Goal: Task Accomplishment & Management: Manage account settings

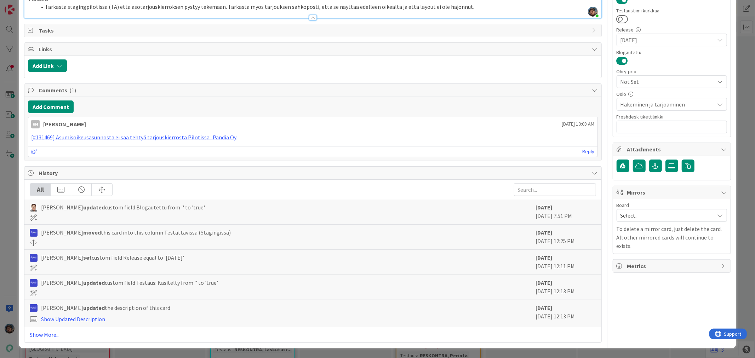
scroll to position [433, 0]
click at [476, 11] on li "Tarkasta stagingpilotissa (TA) että asotarjouskierroksen pystyy tekemään. Tarka…" at bounding box center [316, 7] width 561 height 8
click at [463, 11] on li "Tarkasta stagingpilotissa (TA) että asotarjouskierroksen pystyy tekemään. Tarka…" at bounding box center [316, 7] width 561 height 8
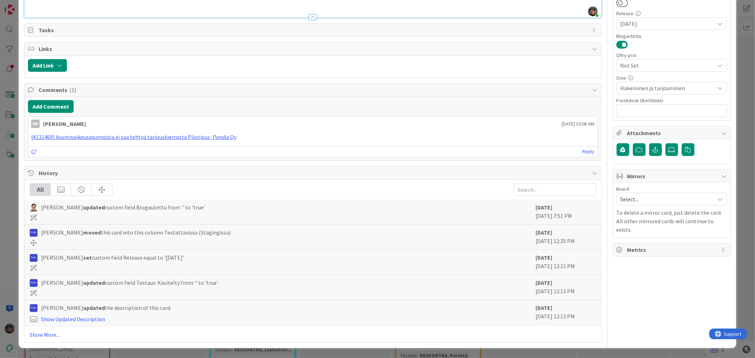
type textarea "x"
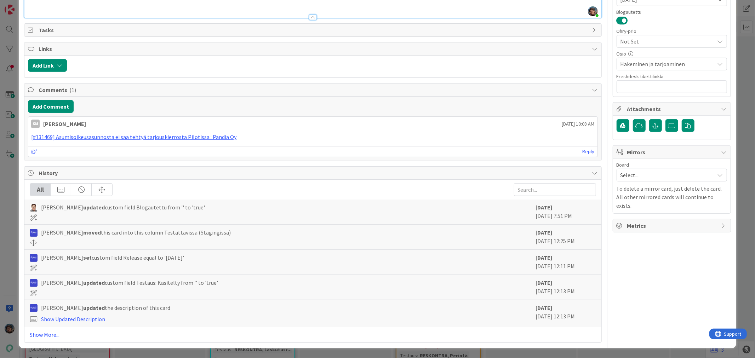
drag, startPoint x: 86, startPoint y: 160, endPoint x: 23, endPoint y: 149, distance: 64.4
click at [23, 149] on div "ID 22963 Kenno - Testaus Testattavissa (Stagingissa) Title 62 / 128 Asumisoikeu…" at bounding box center [377, 47] width 717 height 602
click at [36, 11] on p at bounding box center [313, 7] width 570 height 8
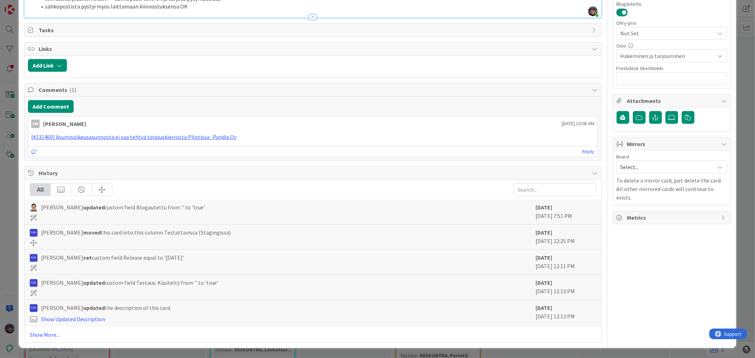
drag, startPoint x: 216, startPoint y: 176, endPoint x: 216, endPoint y: 171, distance: 5.0
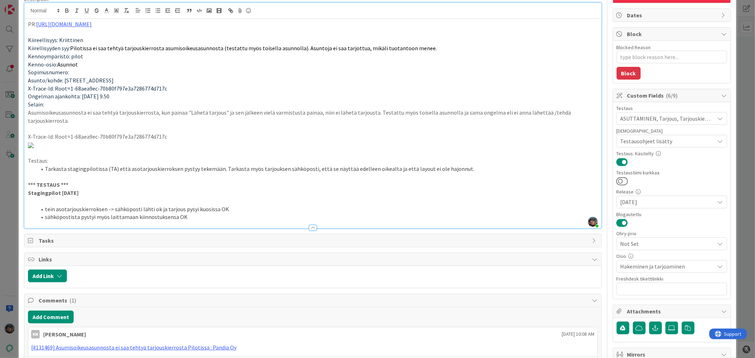
scroll to position [0, 0]
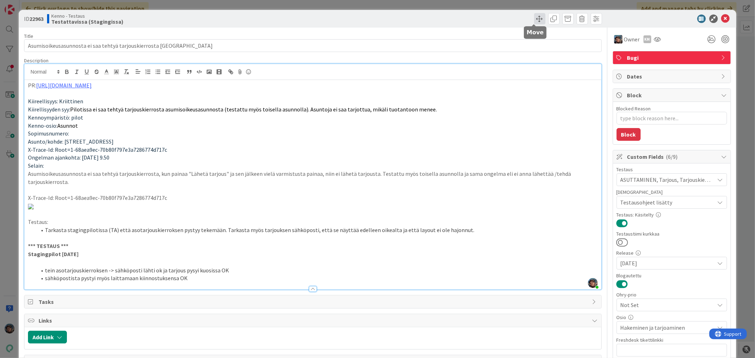
click at [535, 17] on span at bounding box center [539, 18] width 11 height 11
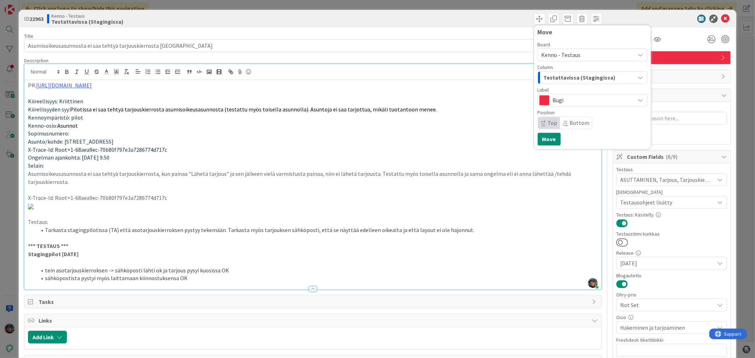
click at [566, 76] on span "Testattavissa (Stagingissa)" at bounding box center [580, 77] width 72 height 9
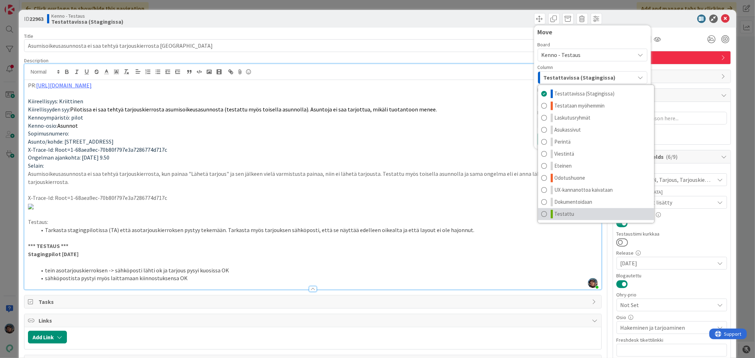
click at [567, 211] on span "Testattu" at bounding box center [565, 214] width 20 height 8
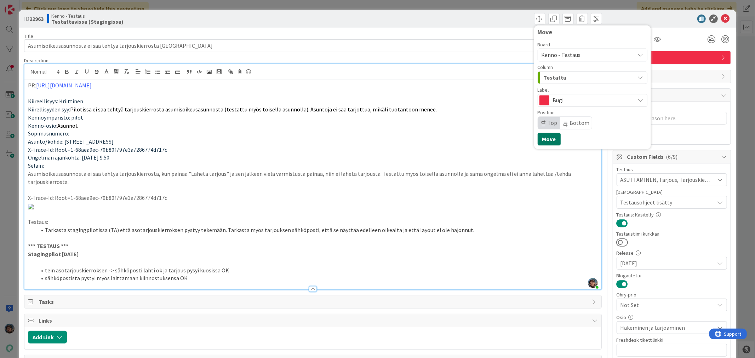
click at [546, 137] on button "Move" at bounding box center [549, 139] width 23 height 13
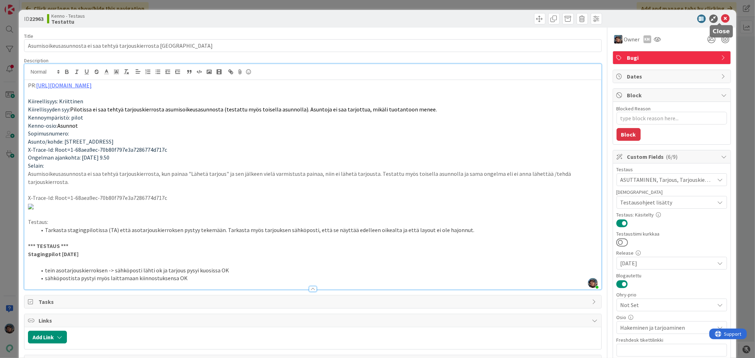
click at [722, 16] on icon at bounding box center [726, 19] width 8 height 8
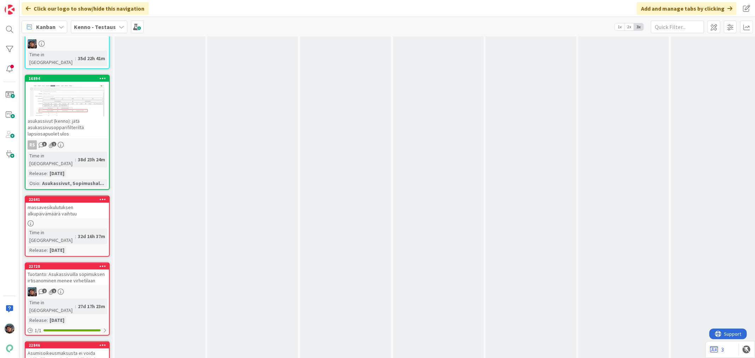
scroll to position [4721, 0]
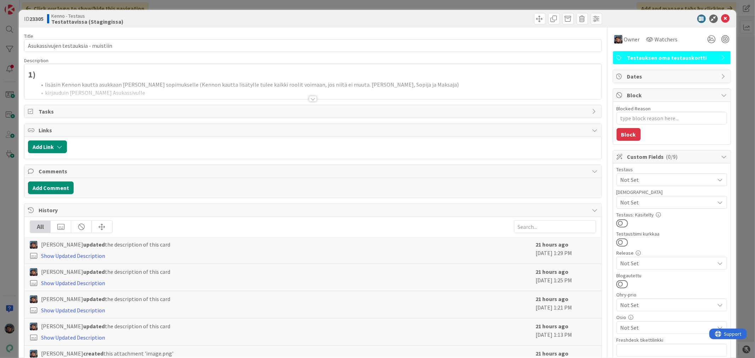
click at [309, 98] on div at bounding box center [313, 99] width 8 height 6
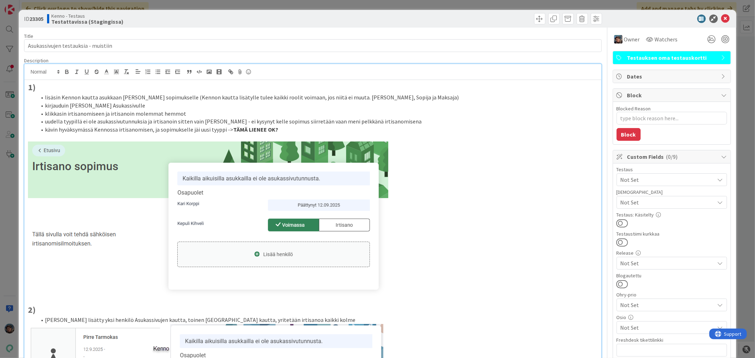
type textarea "x"
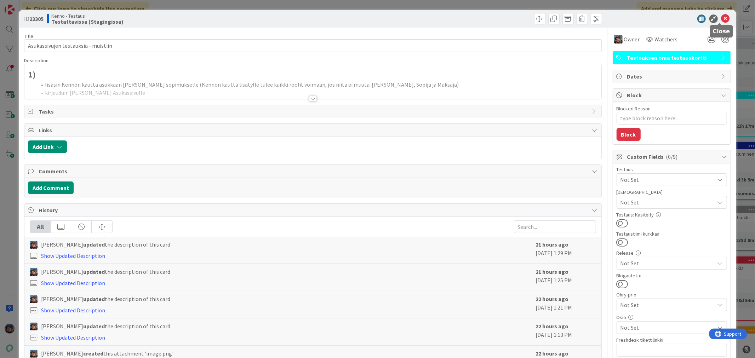
click at [722, 18] on icon at bounding box center [726, 19] width 8 height 8
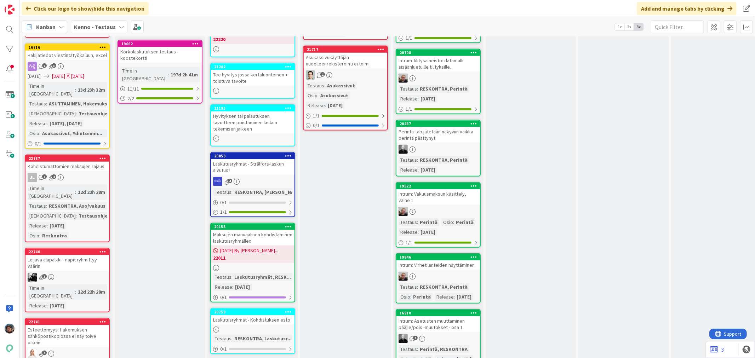
scroll to position [511, 0]
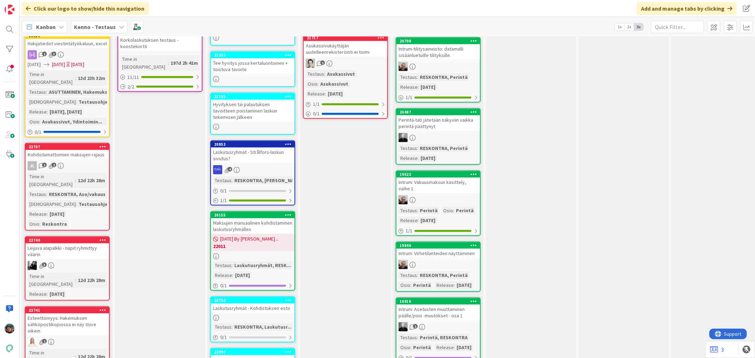
click at [90, 261] on div "3" at bounding box center [67, 265] width 84 height 9
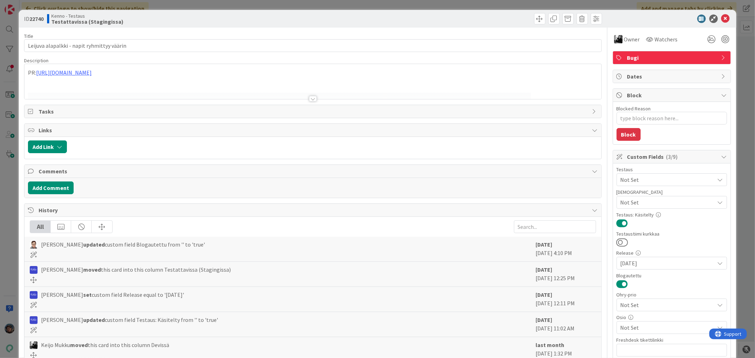
click at [309, 97] on div at bounding box center [313, 99] width 8 height 6
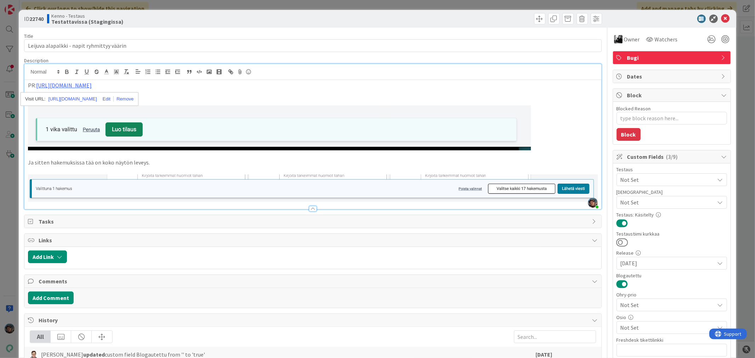
click at [232, 98] on p at bounding box center [313, 101] width 570 height 8
click at [221, 95] on p at bounding box center [313, 94] width 570 height 8
click at [593, 185] on div "PR: https://github.com/pandiafi/kenno/pull/8303 Ja sitten hakemuksissa tää on k…" at bounding box center [312, 144] width 577 height 129
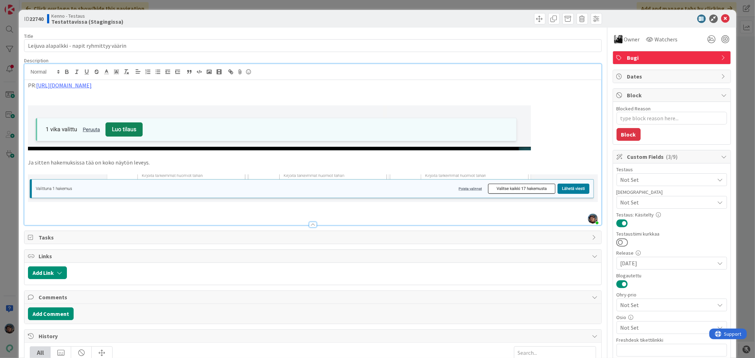
type textarea "x"
click at [615, 38] on img at bounding box center [618, 39] width 8 height 8
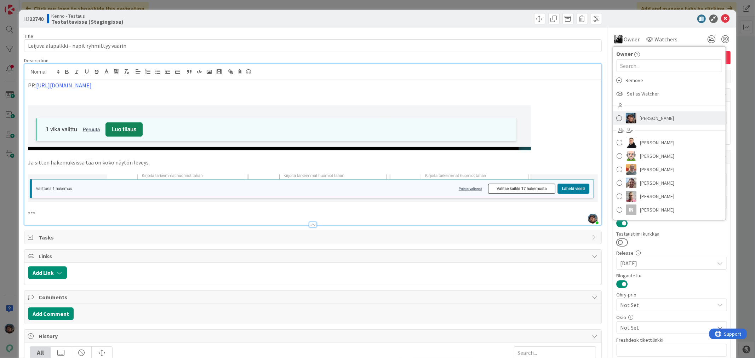
click at [617, 119] on span at bounding box center [620, 118] width 6 height 11
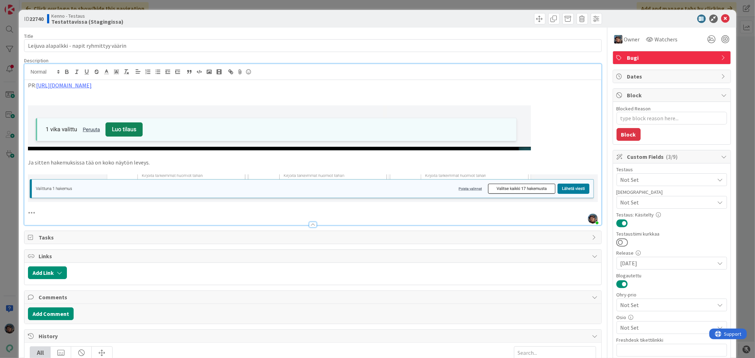
click at [52, 213] on p "***" at bounding box center [313, 214] width 570 height 8
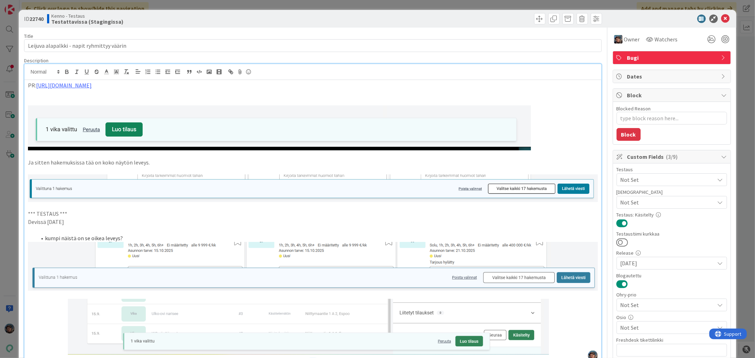
click at [129, 236] on li "kumpi näistä on se oikea leveys?" at bounding box center [316, 238] width 561 height 8
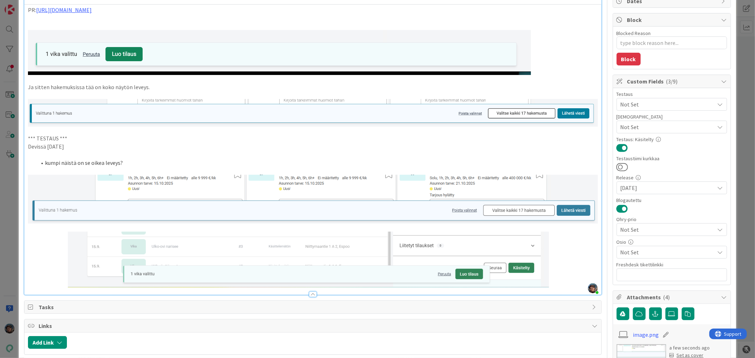
scroll to position [79, 0]
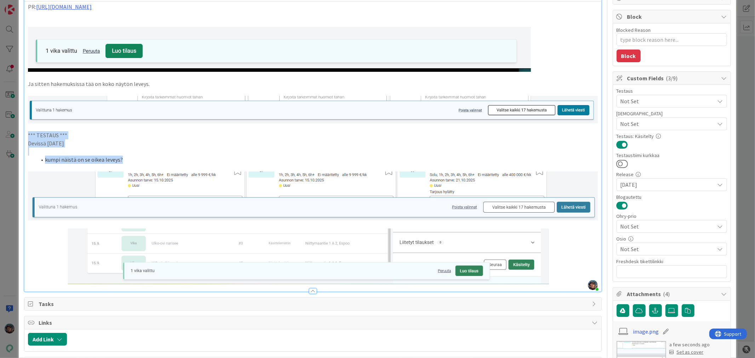
drag, startPoint x: 27, startPoint y: 131, endPoint x: 138, endPoint y: 156, distance: 114.5
click at [138, 156] on div "PR: https://github.com/pandiafi/kenno/pull/8303 Ja sitten hakemuksissa tää on k…" at bounding box center [312, 146] width 577 height 290
click at [184, 153] on p at bounding box center [313, 152] width 570 height 8
click at [139, 159] on li "kumpi näistä on se oikea leveys?" at bounding box center [316, 160] width 561 height 8
drag, startPoint x: 45, startPoint y: 158, endPoint x: 123, endPoint y: 157, distance: 77.9
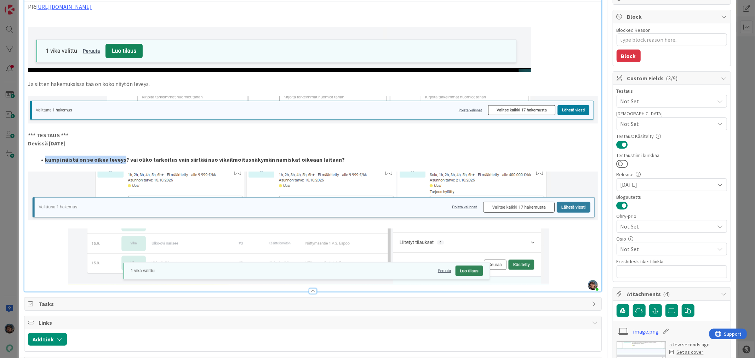
click at [123, 157] on strong "kumpi näistä on se oikea leveys? vai oliko tarkoitus vain siirtää nuo vikailmoi…" at bounding box center [195, 159] width 300 height 7
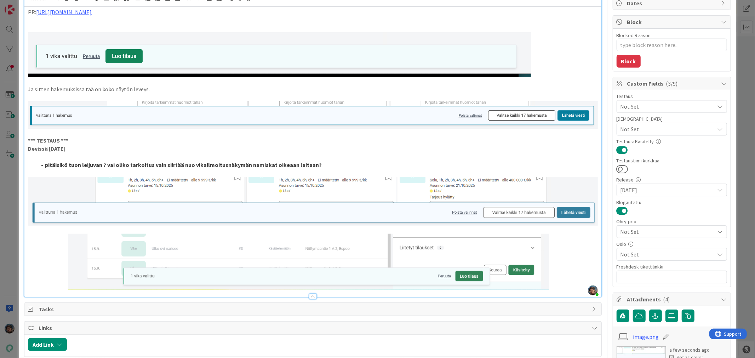
scroll to position [157, 0]
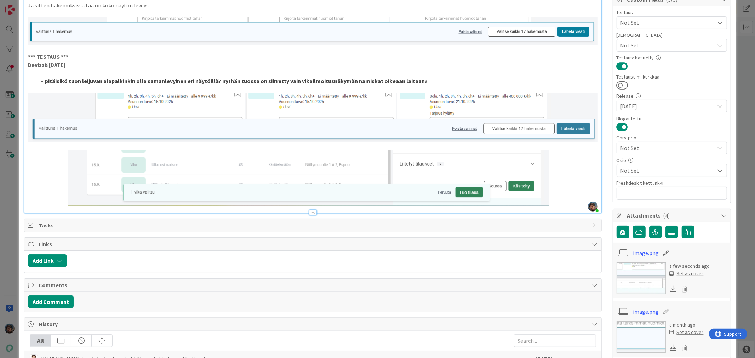
drag, startPoint x: 218, startPoint y: 80, endPoint x: 433, endPoint y: 82, distance: 214.9
click at [433, 82] on li "pitäisikö tuon leijuvan alapalkinkin olla samanlevyinen eri näytöillä? nythän t…" at bounding box center [316, 81] width 561 height 8
click at [144, 80] on strong "pitäisikö tuon leijuvan alapalkinkin olla samanlevyinen eri näytöillä?" at bounding box center [133, 81] width 176 height 7
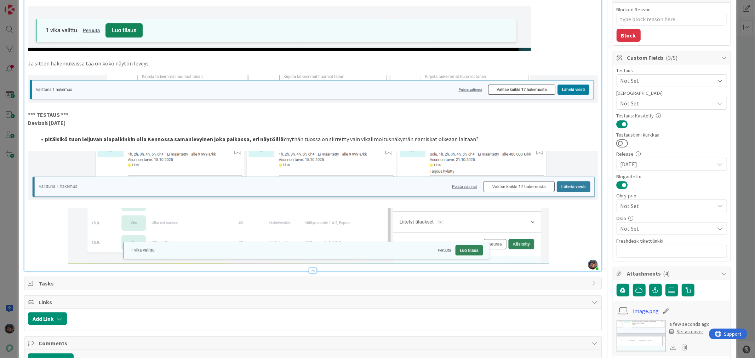
scroll to position [0, 0]
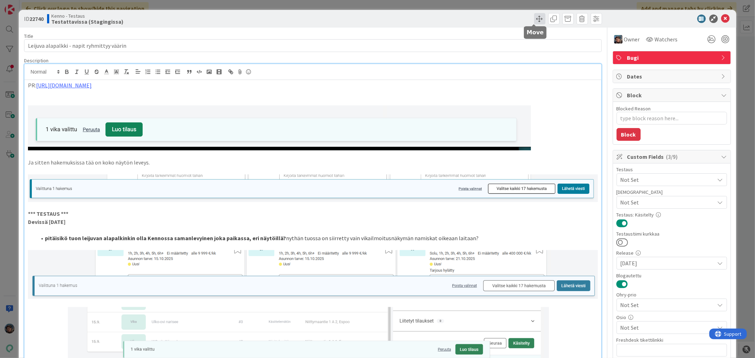
drag, startPoint x: 530, startPoint y: 16, endPoint x: 535, endPoint y: 18, distance: 5.2
click at [534, 16] on span at bounding box center [539, 18] width 11 height 11
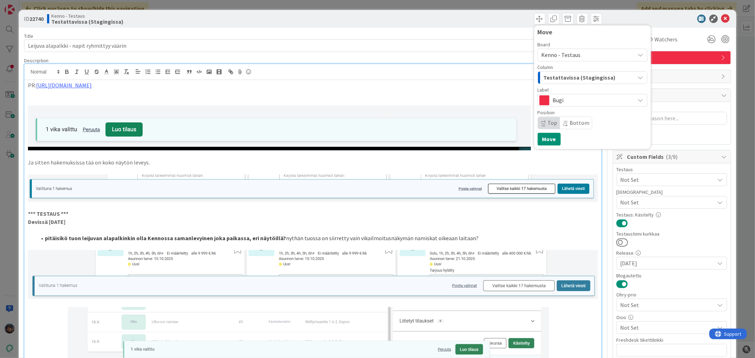
click at [584, 76] on span "Testattavissa (Stagingissa)" at bounding box center [580, 77] width 72 height 9
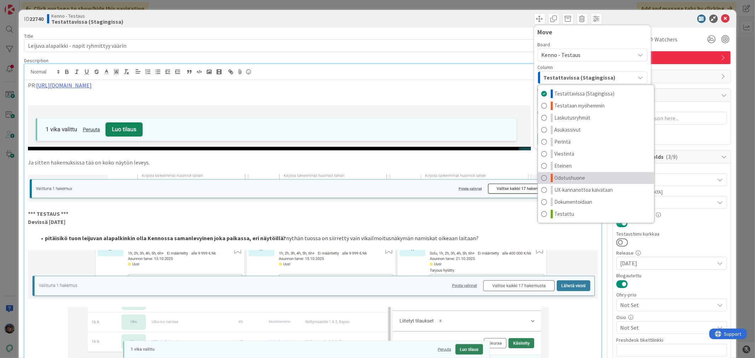
click at [569, 176] on span "Odotushuone" at bounding box center [570, 178] width 31 height 8
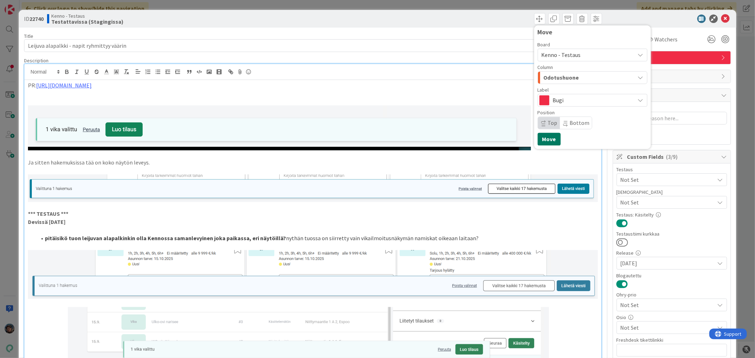
click at [547, 137] on button "Move" at bounding box center [549, 139] width 23 height 13
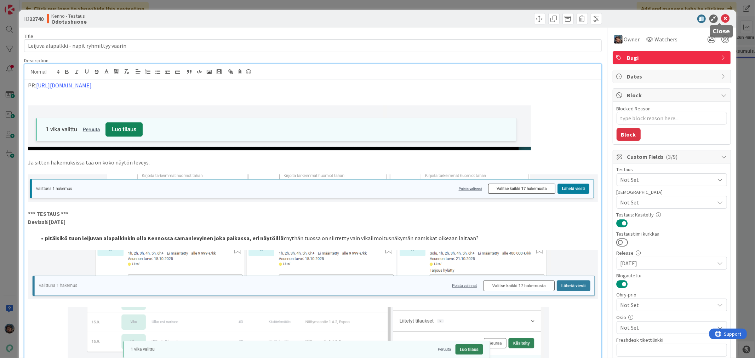
click at [722, 17] on icon at bounding box center [726, 19] width 8 height 8
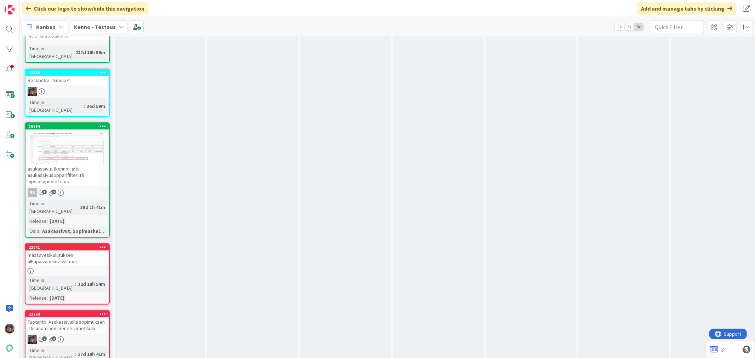
scroll to position [4524, 0]
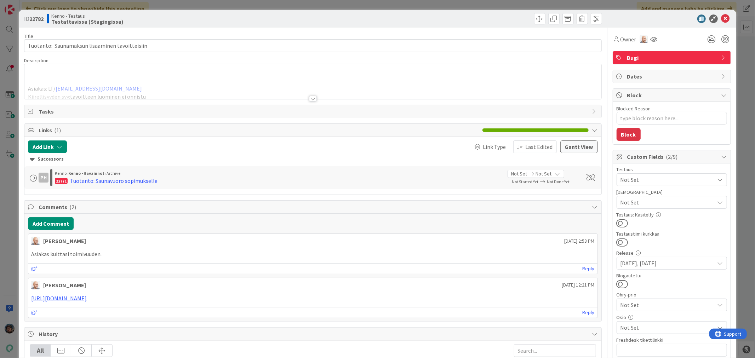
click at [310, 98] on div at bounding box center [313, 99] width 8 height 6
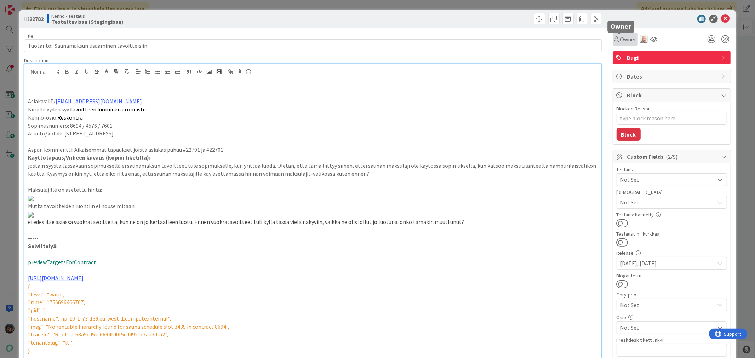
click at [621, 39] on span "Owner" at bounding box center [629, 39] width 16 height 8
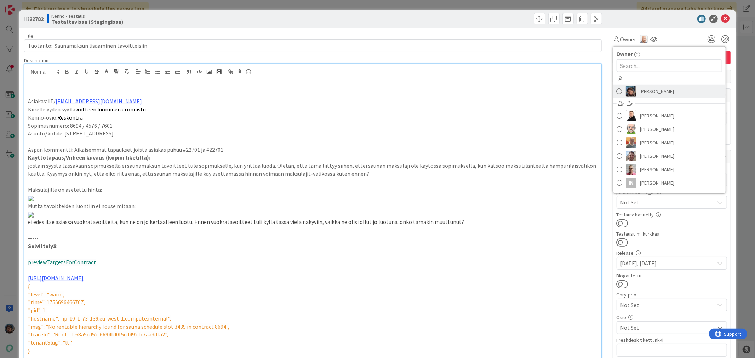
click at [627, 90] on img at bounding box center [631, 91] width 11 height 11
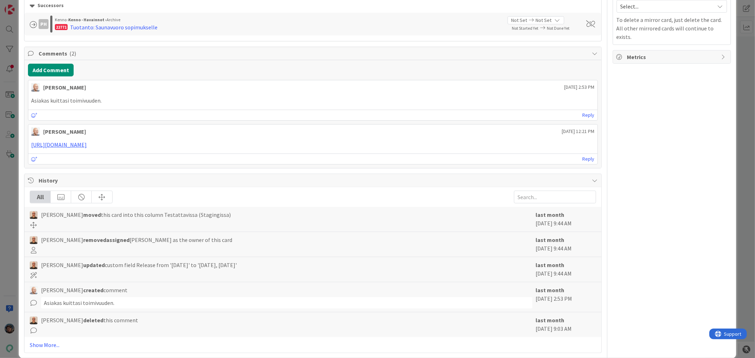
scroll to position [590, 0]
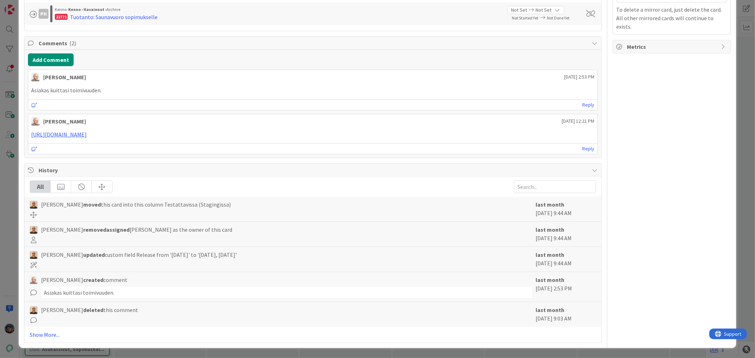
type textarea "x"
drag, startPoint x: 72, startPoint y: 169, endPoint x: 11, endPoint y: 164, distance: 61.5
click at [11, 164] on div "ID 22782 Kenno - Testaus Testattavissa (Stagingissa) Title 48 / 128 Tuotanto: S…" at bounding box center [377, 179] width 755 height 358
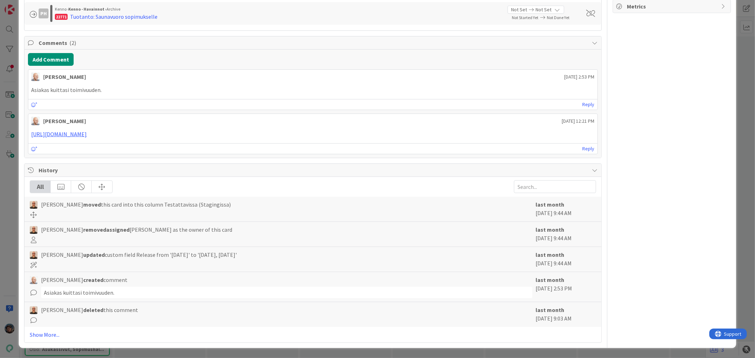
drag, startPoint x: 45, startPoint y: 194, endPoint x: 51, endPoint y: 193, distance: 6.1
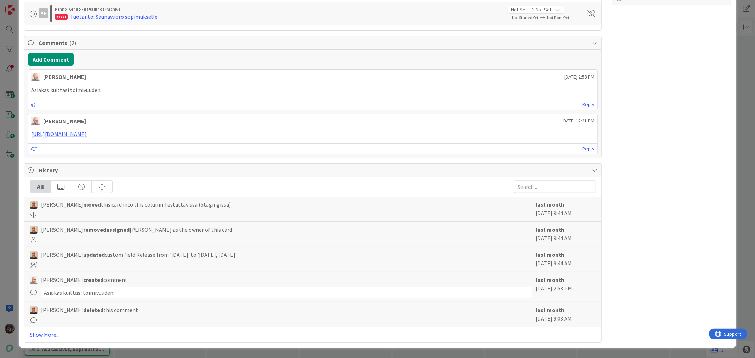
drag, startPoint x: 83, startPoint y: 193, endPoint x: 148, endPoint y: 193, distance: 64.8
drag, startPoint x: 288, startPoint y: 195, endPoint x: 413, endPoint y: 184, distance: 125.4
drag, startPoint x: 330, startPoint y: 194, endPoint x: 374, endPoint y: 191, distance: 44.3
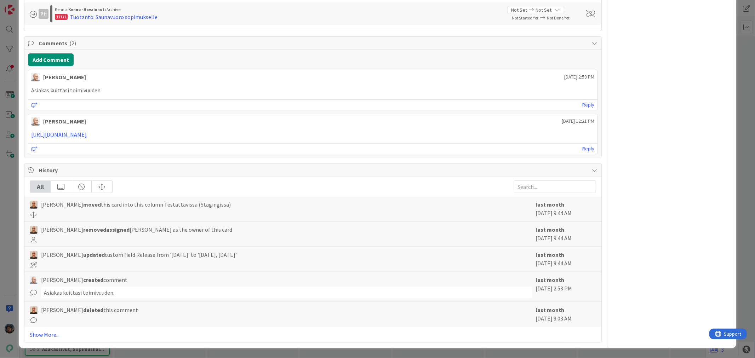
drag, startPoint x: 498, startPoint y: 202, endPoint x: 524, endPoint y: 202, distance: 25.8
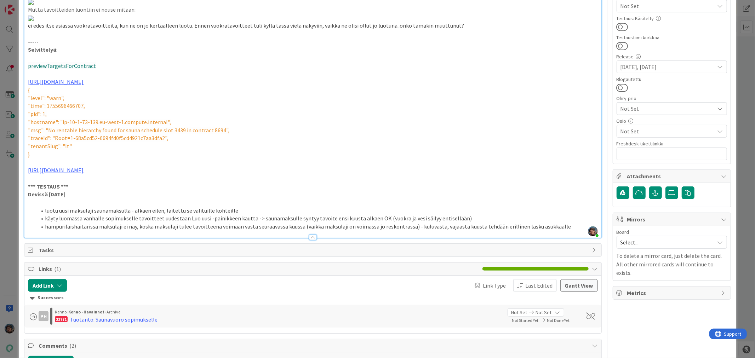
scroll to position [0, 0]
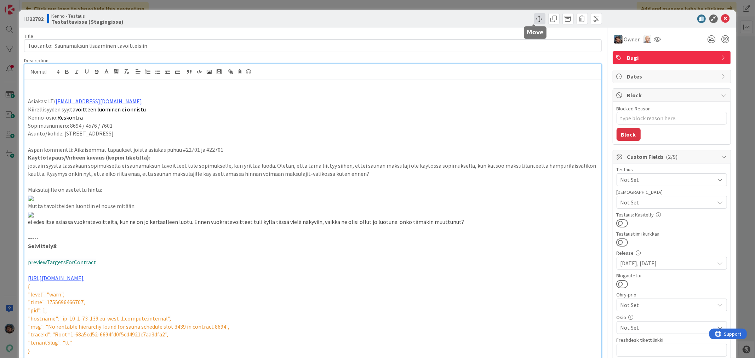
click at [534, 17] on span at bounding box center [539, 18] width 11 height 11
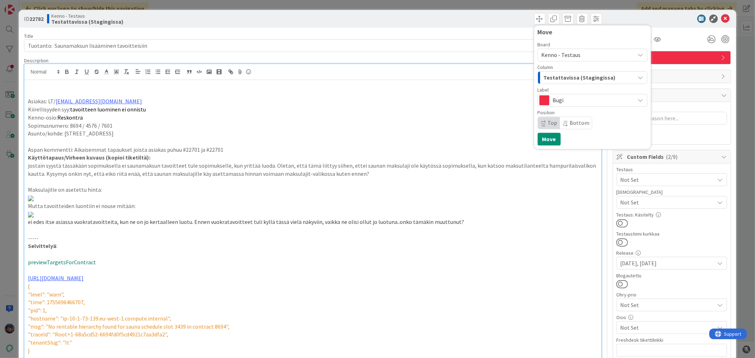
drag, startPoint x: 574, startPoint y: 75, endPoint x: 576, endPoint y: 79, distance: 4.3
click at [574, 75] on span "Testattavissa (Stagingissa)" at bounding box center [580, 77] width 72 height 9
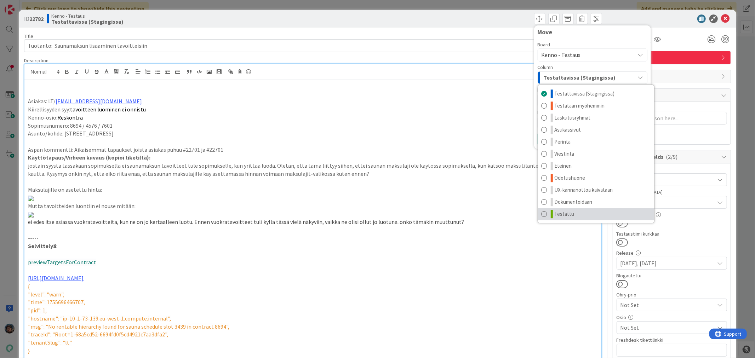
click at [567, 213] on span "Testattu" at bounding box center [565, 214] width 20 height 8
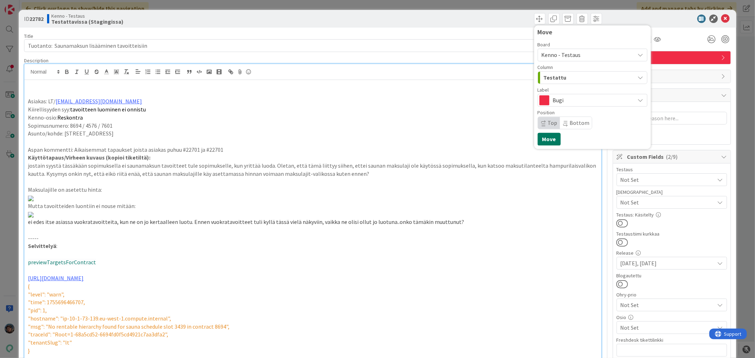
click at [541, 140] on button "Move" at bounding box center [549, 139] width 23 height 13
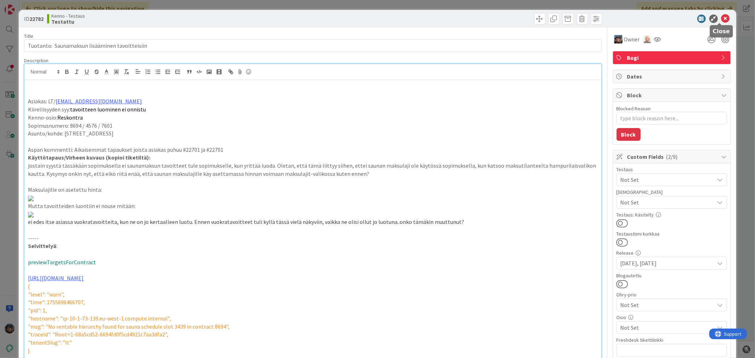
click at [722, 18] on icon at bounding box center [726, 19] width 8 height 8
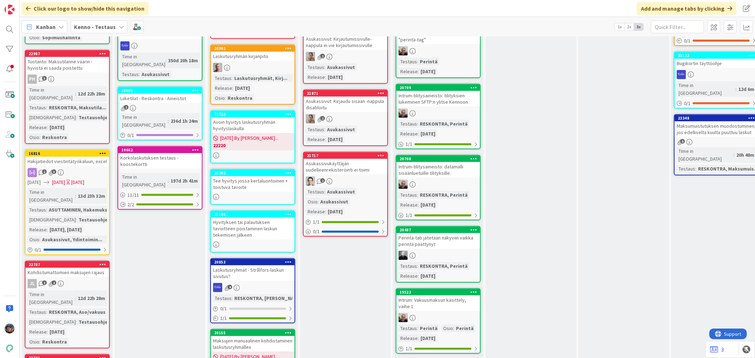
scroll to position [511, 0]
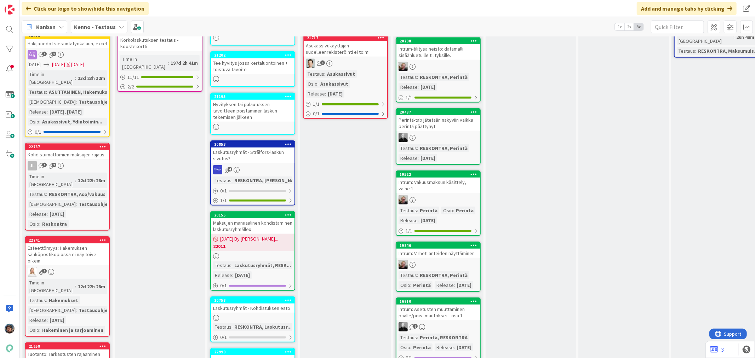
click at [89, 268] on div "1" at bounding box center [67, 272] width 84 height 9
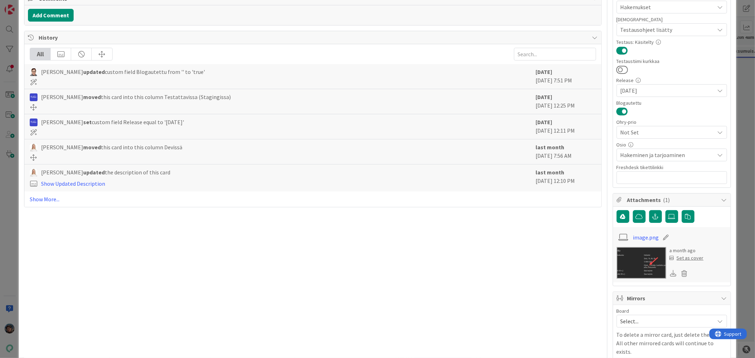
scroll to position [197, 0]
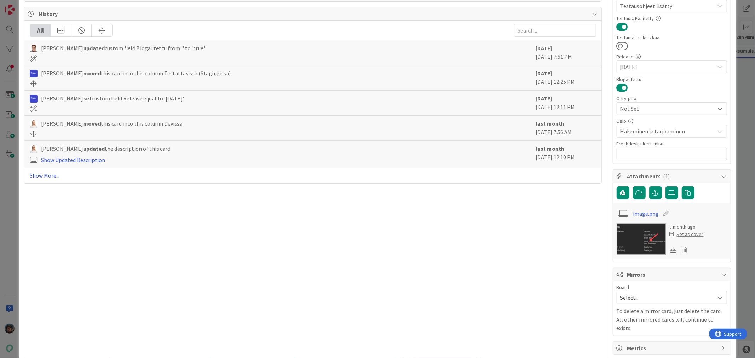
click at [51, 176] on link "Show More..." at bounding box center [313, 175] width 566 height 8
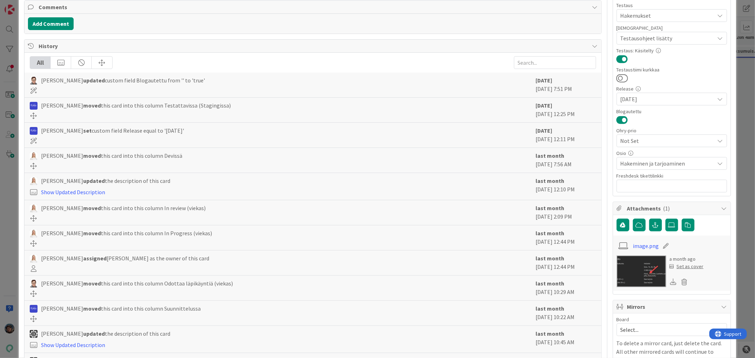
scroll to position [0, 0]
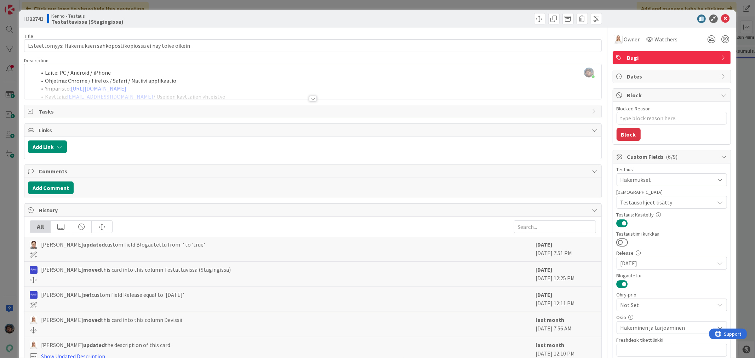
click at [309, 100] on div at bounding box center [313, 99] width 8 height 6
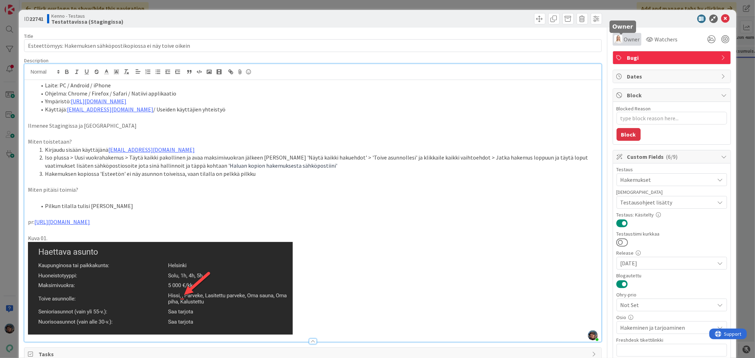
click at [624, 39] on span "Owner" at bounding box center [632, 39] width 16 height 8
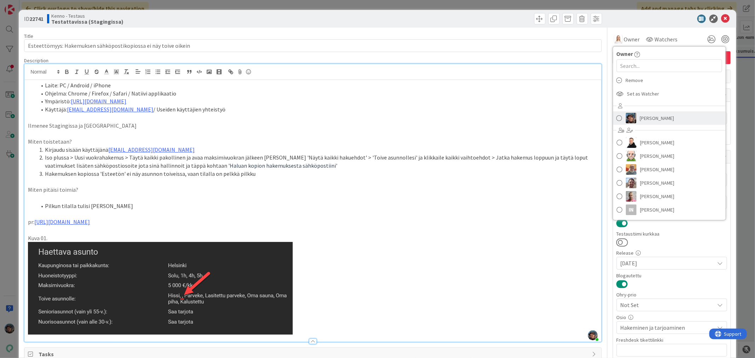
click at [640, 119] on span "Pirjo Peltonen" at bounding box center [657, 118] width 34 height 11
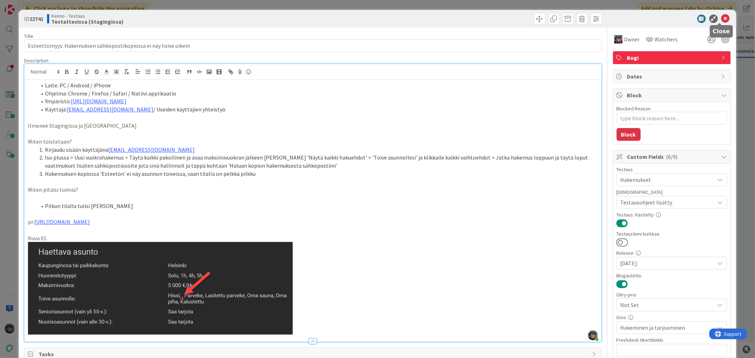
click at [722, 18] on icon at bounding box center [726, 19] width 8 height 8
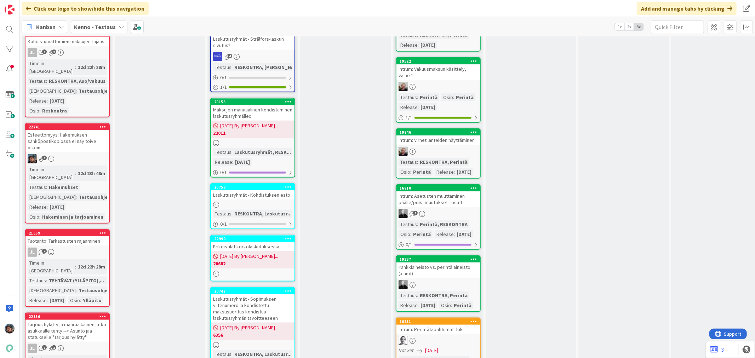
scroll to position [629, 0]
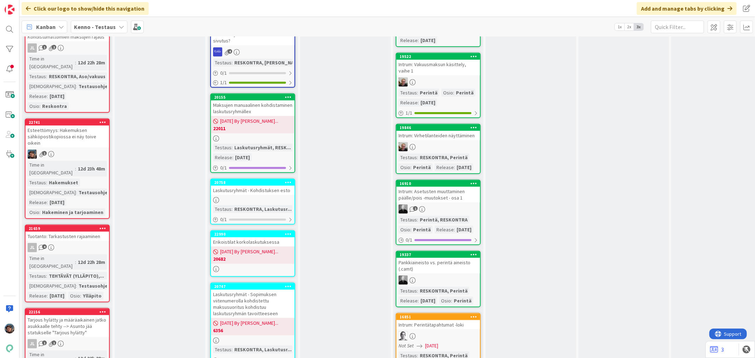
click at [76, 258] on div "12d 22h 28m" at bounding box center [91, 262] width 31 height 8
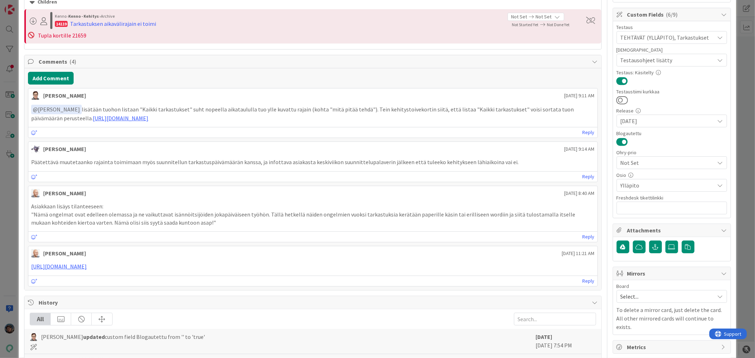
scroll to position [39, 0]
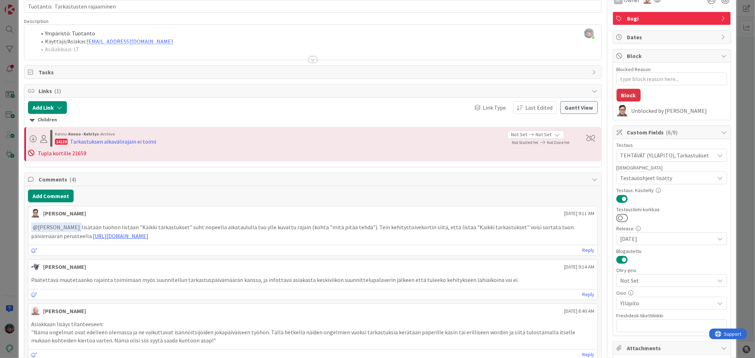
click at [309, 59] on div at bounding box center [313, 60] width 8 height 6
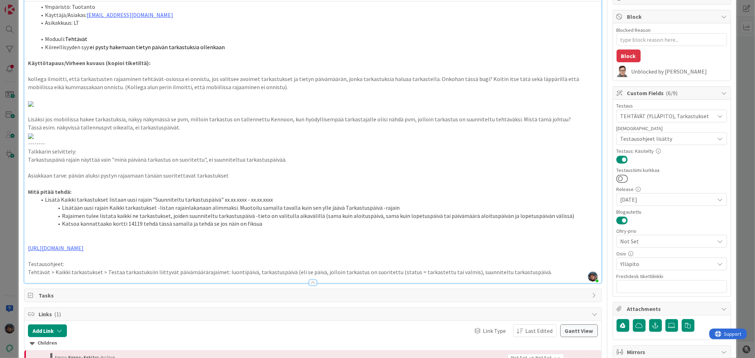
scroll to position [0, 0]
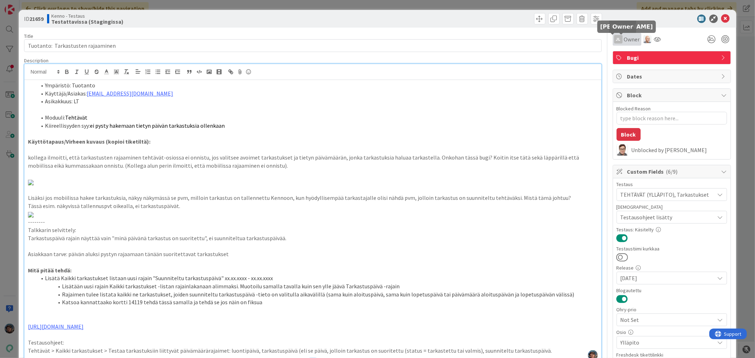
click at [614, 39] on div "JL" at bounding box center [618, 39] width 8 height 8
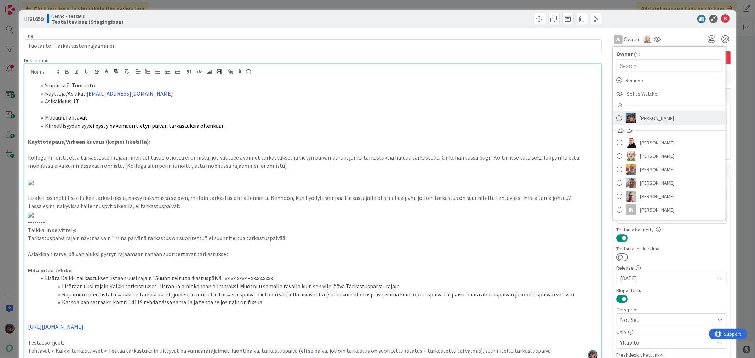
click at [620, 118] on link "Pirjo Peltonen" at bounding box center [669, 118] width 113 height 13
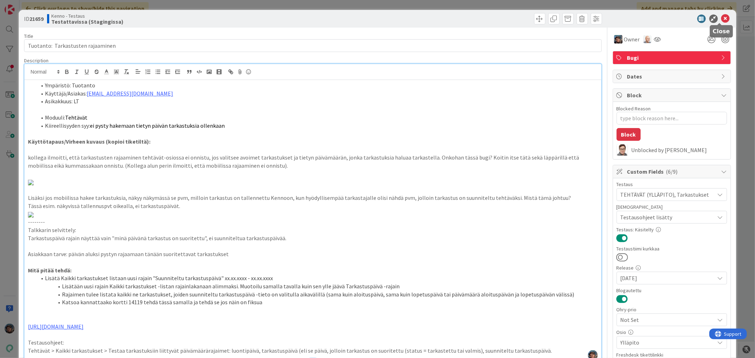
click at [722, 18] on icon at bounding box center [726, 19] width 8 height 8
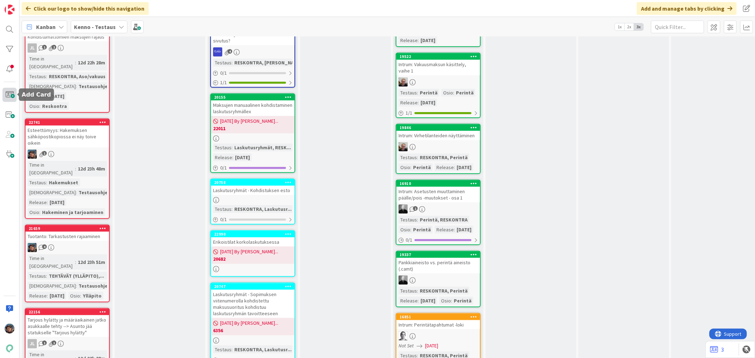
click at [13, 97] on span at bounding box center [9, 95] width 14 height 14
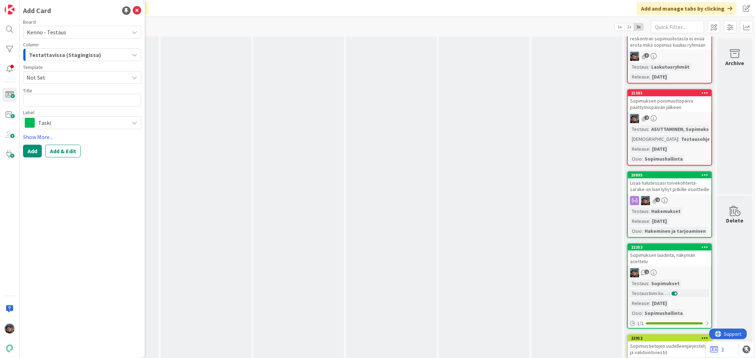
scroll to position [4091, 330]
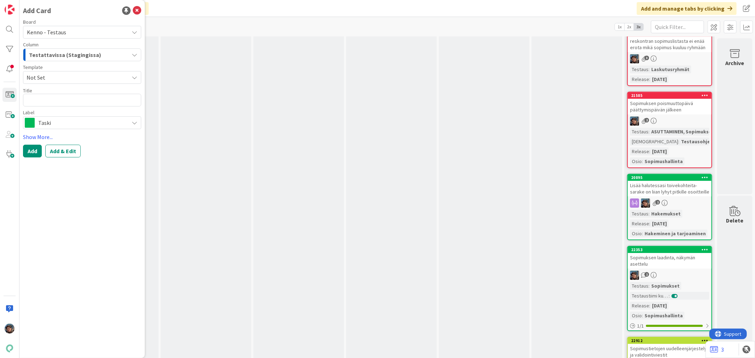
click at [674, 174] on link "20895 Lisää halutessasi toivekohteita- sarake on liian lyhyt pitkille osoitteil…" at bounding box center [669, 207] width 85 height 67
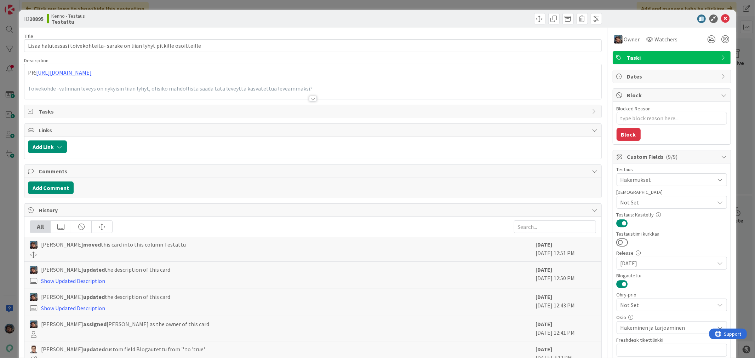
click at [312, 100] on div at bounding box center [313, 99] width 8 height 6
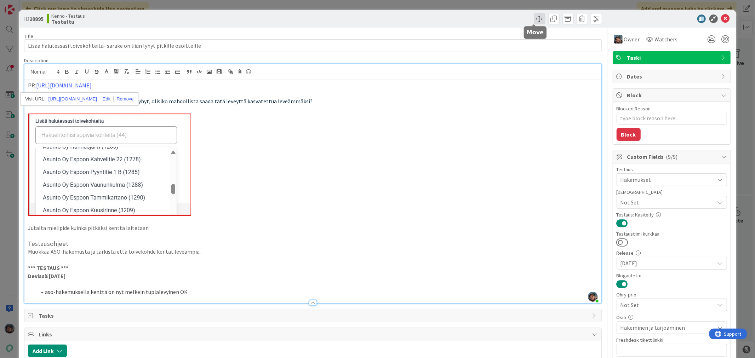
click at [534, 20] on span at bounding box center [539, 18] width 11 height 11
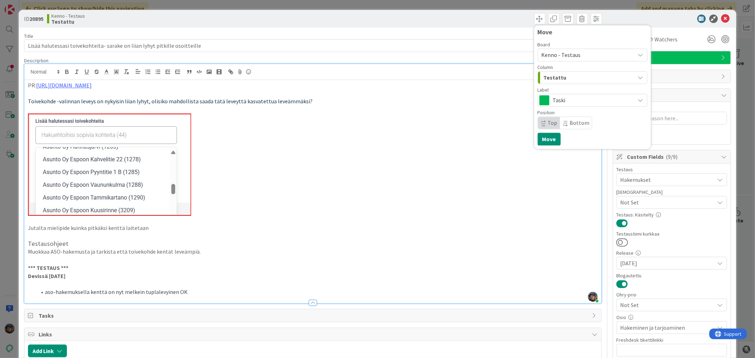
click at [557, 80] on span "Testattu" at bounding box center [555, 77] width 23 height 9
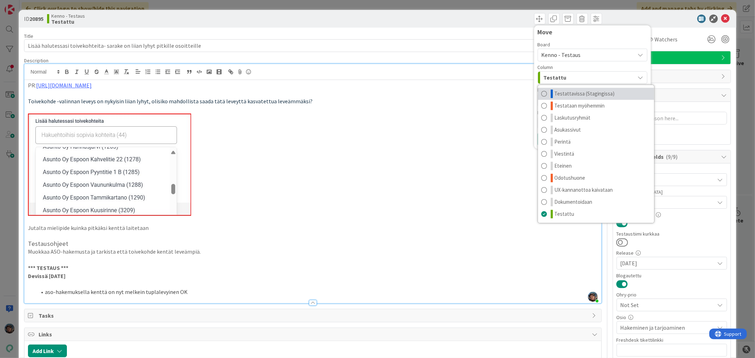
click at [608, 91] on link "Testattavissa (Stagingissa)" at bounding box center [596, 94] width 116 height 12
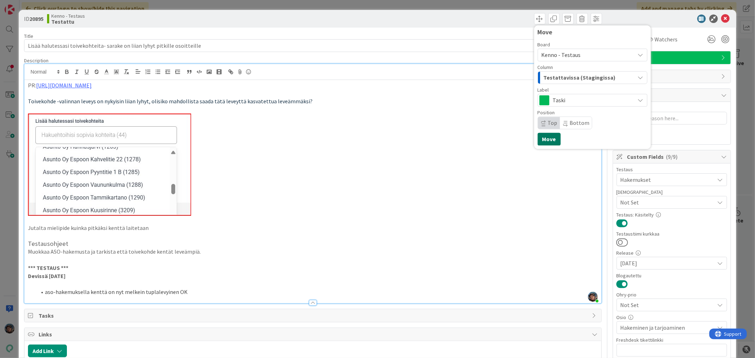
click at [542, 140] on button "Move" at bounding box center [549, 139] width 23 height 13
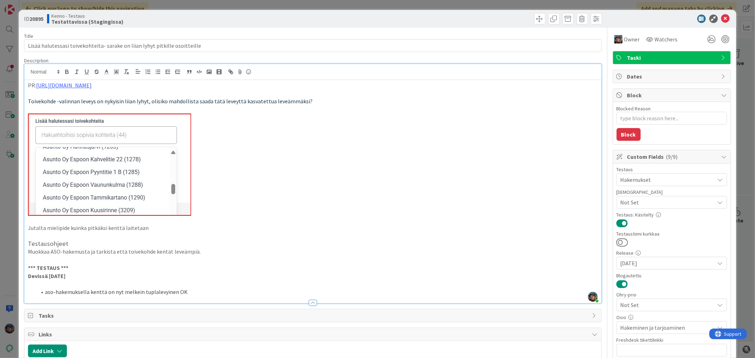
click at [221, 292] on li "aso-hakemuksella kenttä on nyt melkein tuplalevyinen OK" at bounding box center [316, 292] width 561 height 8
type textarea "x"
click at [190, 292] on li "aso-hakemuksella kenttä on nyt melkein tuplalevyinen OK" at bounding box center [316, 292] width 561 height 8
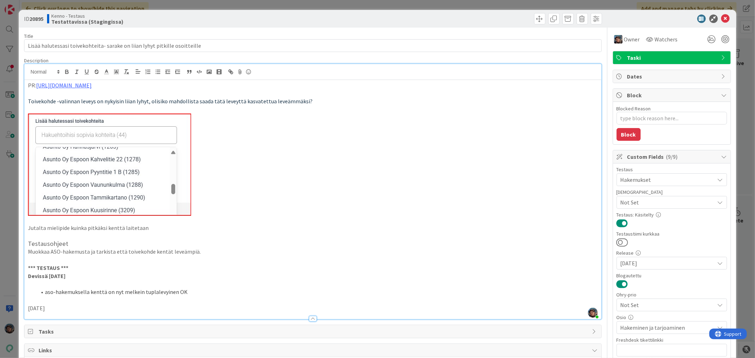
drag, startPoint x: 28, startPoint y: 307, endPoint x: 67, endPoint y: 309, distance: 39.8
click at [67, 309] on p "2025-09-16" at bounding box center [313, 309] width 570 height 8
click at [67, 69] on icon "button" at bounding box center [67, 72] width 6 height 6
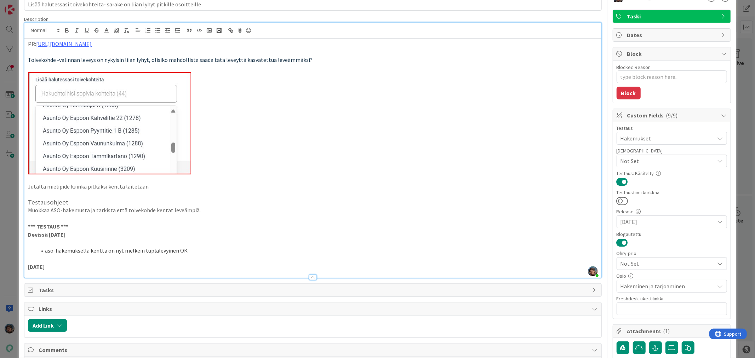
scroll to position [118, 0]
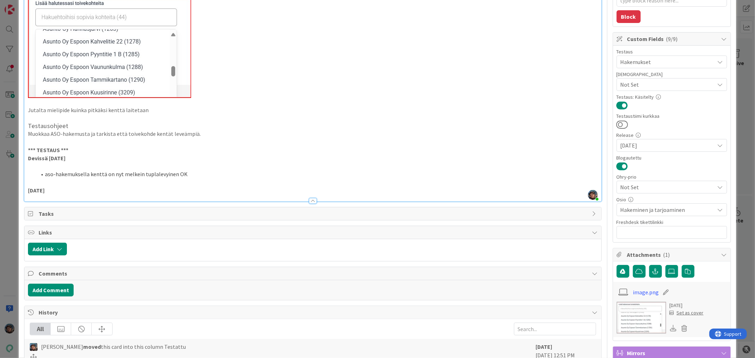
click at [64, 190] on p "2025-09-16" at bounding box center [313, 191] width 570 height 8
click at [27, 189] on div "PR: https://github.com/pandiafi/kenno/pull/8320 Toivekohde -valinnan leveys on …" at bounding box center [312, 81] width 577 height 239
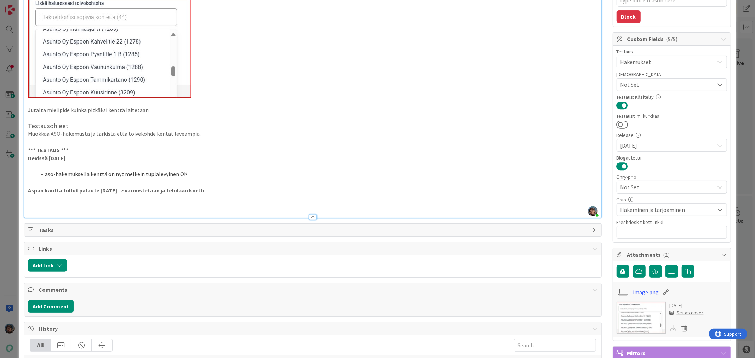
click at [165, 193] on strong "Aspan kautta tullut palaute 2025-09-16 -> varmistetaan ja tehdään kortti" at bounding box center [116, 190] width 176 height 7
click at [37, 205] on p at bounding box center [313, 207] width 570 height 8
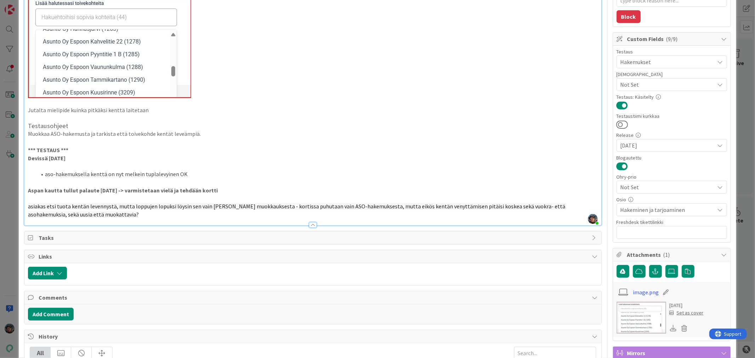
click at [27, 203] on div "PR: https://github.com/pandiafi/kenno/pull/8320 Toivekohde -valinnan leveys on …" at bounding box center [312, 93] width 577 height 263
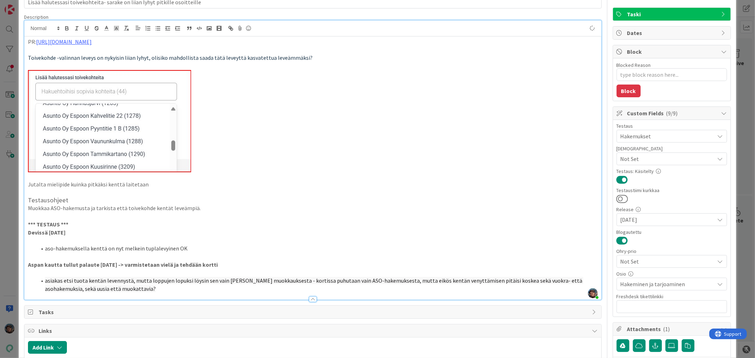
scroll to position [0, 0]
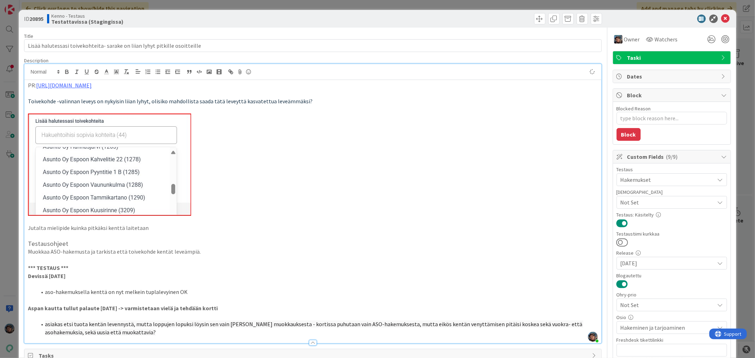
type textarea "x"
click at [722, 17] on icon at bounding box center [726, 19] width 8 height 8
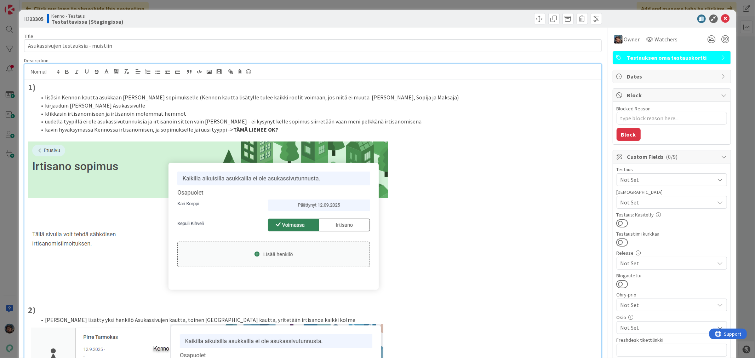
type textarea "x"
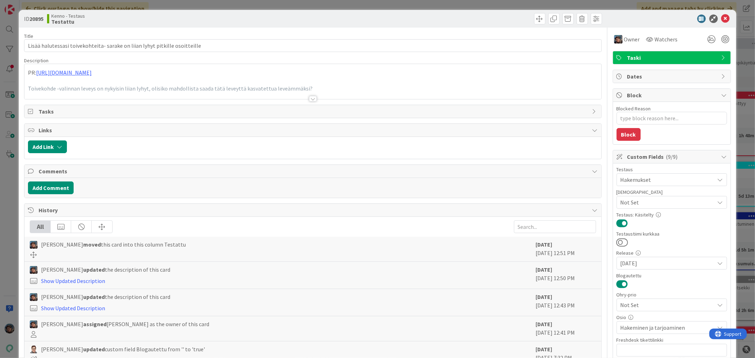
type textarea "x"
click at [722, 18] on icon at bounding box center [726, 19] width 8 height 8
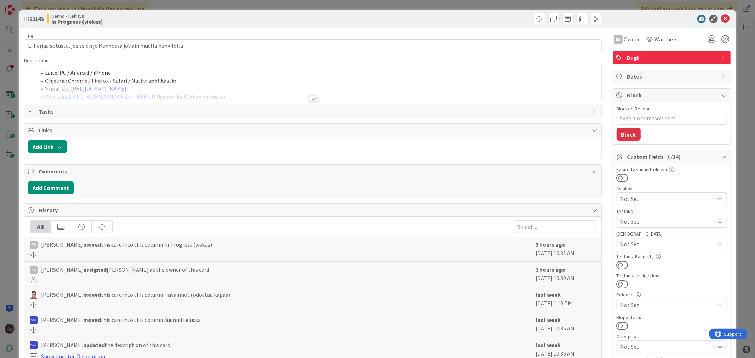
click at [309, 97] on div at bounding box center [313, 99] width 8 height 6
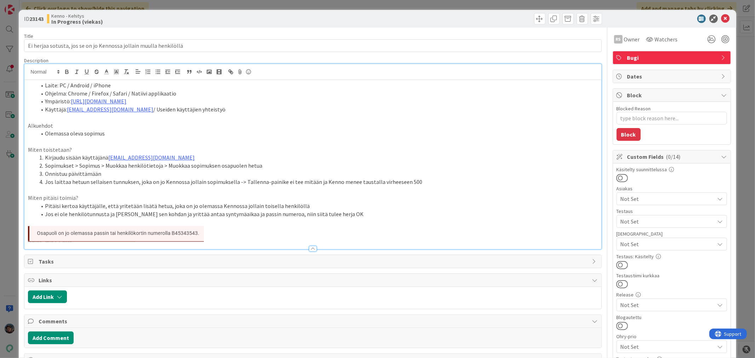
type textarea "x"
